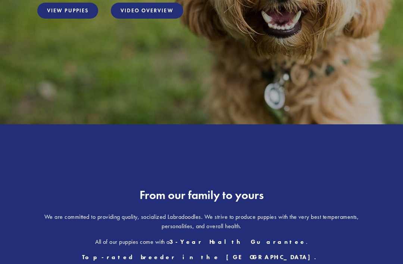
scroll to position [179, 0]
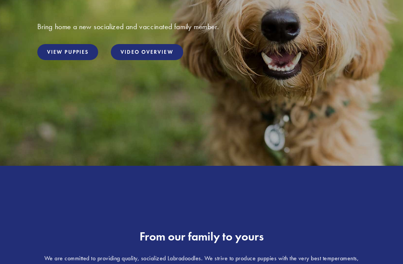
click at [49, 60] on link "View Puppies" at bounding box center [67, 52] width 61 height 16
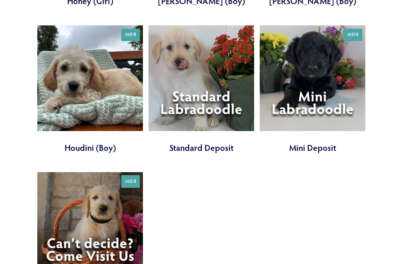
scroll to position [731, 0]
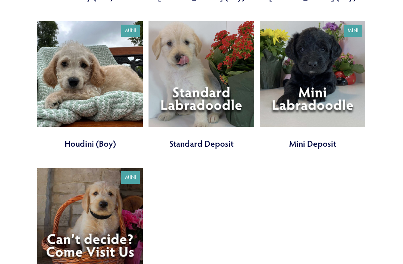
click at [251, 87] on link at bounding box center [201, 86] width 106 height 128
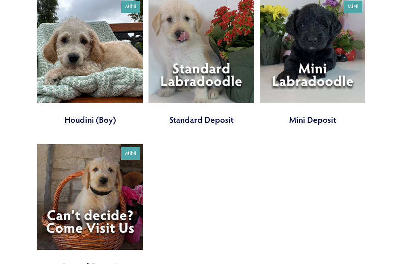
scroll to position [755, 0]
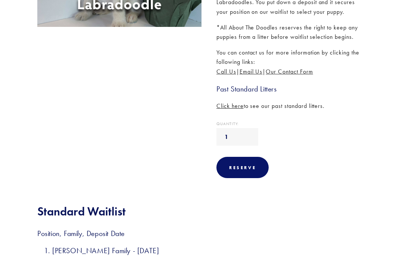
scroll to position [198, 0]
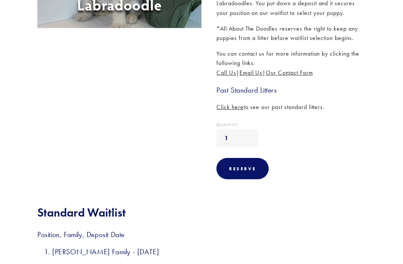
click at [11, 194] on section "Our Pups Standard Deposit Previous Houdini (Boy) Next Mini Deposit Standard Dep…" at bounding box center [201, 79] width 403 height 451
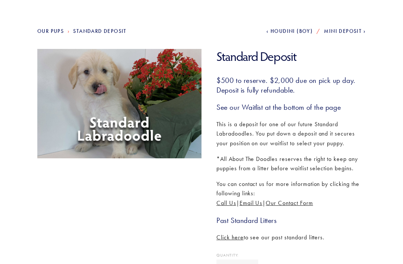
scroll to position [23, 0]
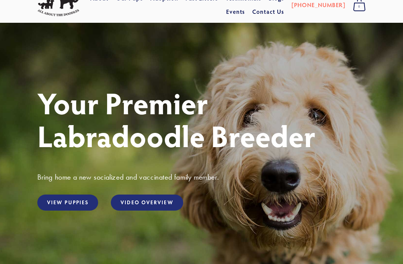
scroll to position [29, 0]
click at [50, 202] on link "View Puppies" at bounding box center [67, 202] width 61 height 16
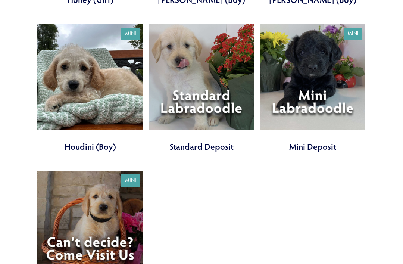
scroll to position [735, 0]
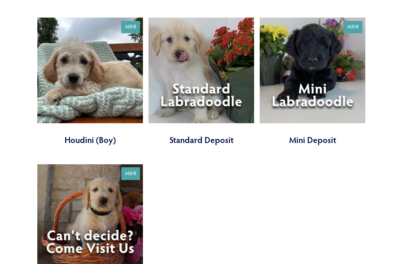
click at [230, 72] on link at bounding box center [201, 82] width 106 height 128
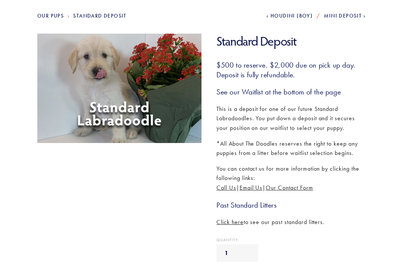
scroll to position [83, 0]
click at [58, 73] on img at bounding box center [119, 88] width 169 height 109
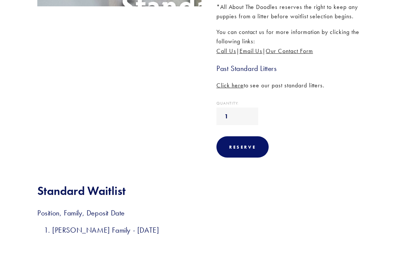
scroll to position [231, 0]
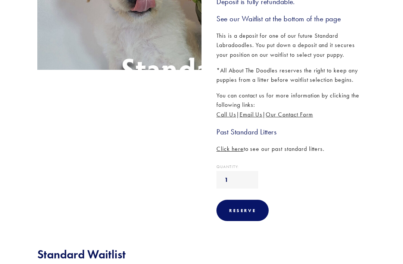
click at [57, 57] on img at bounding box center [119, 14] width 169 height 109
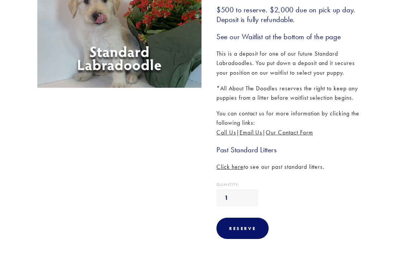
scroll to position [173, 0]
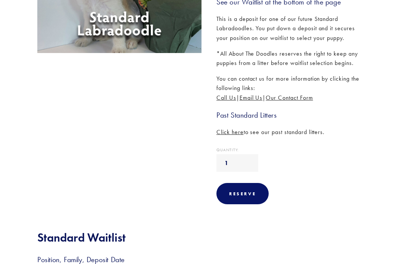
click at [256, 191] on div "Reserve" at bounding box center [242, 194] width 27 height 6
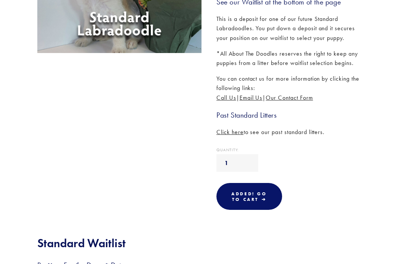
click at [269, 192] on link "Added! Go To Cart ➔" at bounding box center [249, 196] width 66 height 27
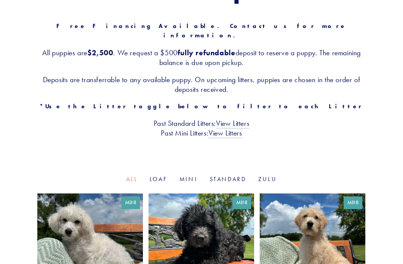
scroll to position [120, 0]
click at [163, 175] on link "Loaf" at bounding box center [159, 178] width 18 height 7
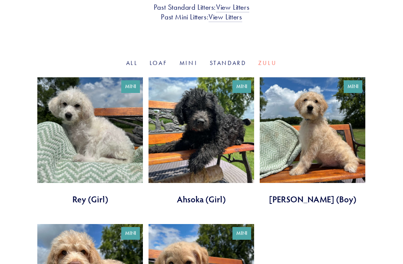
scroll to position [217, 0]
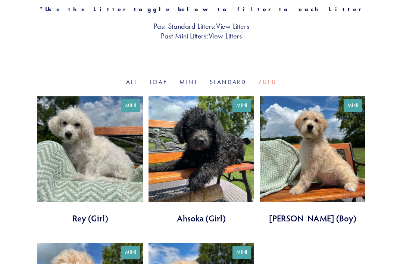
click at [238, 78] on link "Standard" at bounding box center [228, 81] width 37 height 7
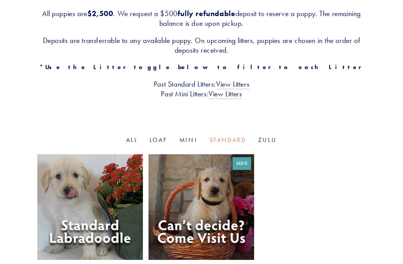
scroll to position [173, 0]
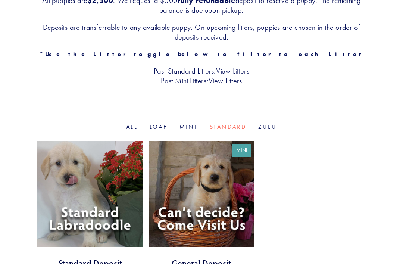
click at [239, 160] on link at bounding box center [201, 205] width 106 height 128
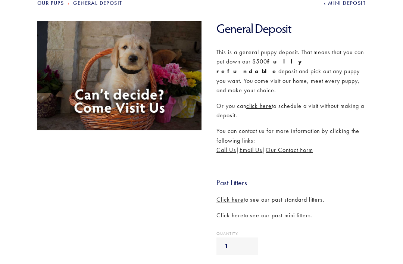
scroll to position [112, 0]
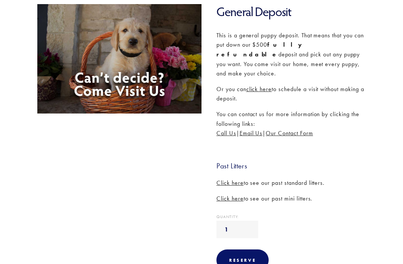
click at [261, 85] on span "click here" at bounding box center [259, 88] width 26 height 7
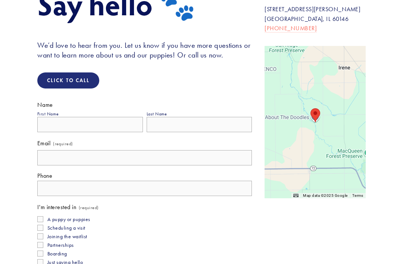
scroll to position [124, 0]
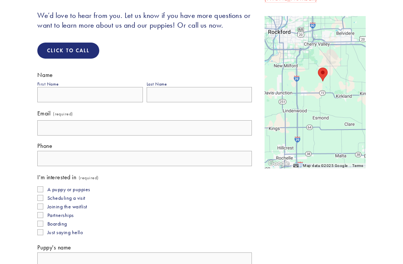
click at [38, 192] on input "A puppy or puppies" at bounding box center [40, 189] width 6 height 6
checkbox input "true"
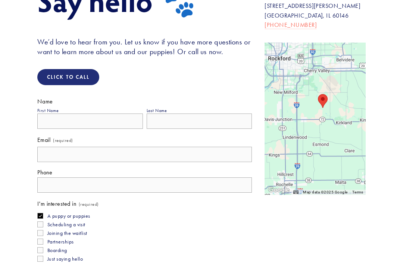
scroll to position [0, 0]
